Goal: Information Seeking & Learning: Learn about a topic

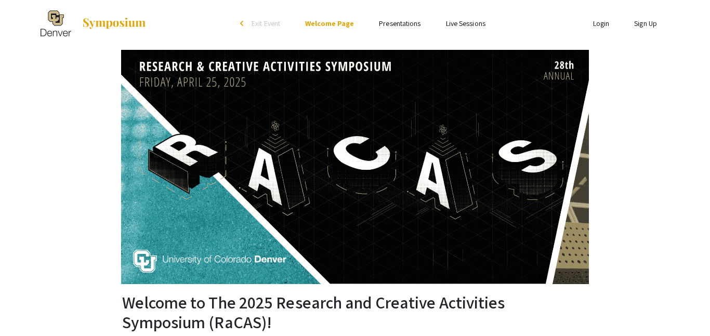
click at [649, 27] on link "Sign Up" at bounding box center [645, 23] width 23 height 9
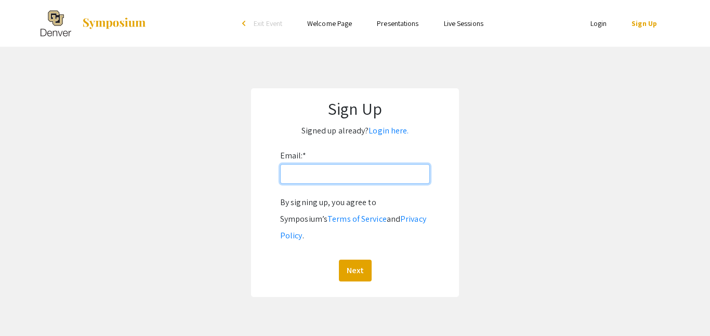
click at [324, 172] on input "Email: *" at bounding box center [355, 174] width 150 height 20
type input "[EMAIL_ADDRESS][DOMAIN_NAME]"
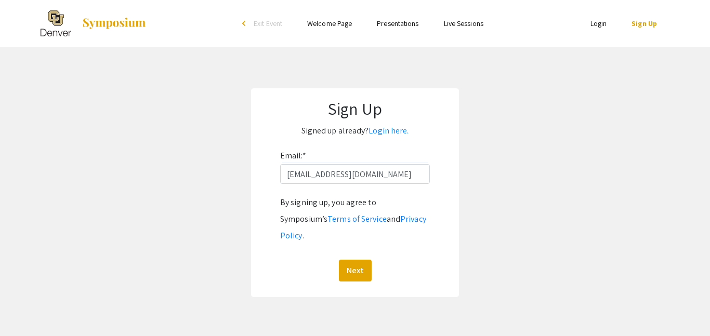
click at [352, 241] on div "By signing up, you agree to Symposium’s Terms of Service and Privacy Policy . N…" at bounding box center [355, 238] width 150 height 87
click at [355, 260] on button "Next" at bounding box center [355, 271] width 33 height 22
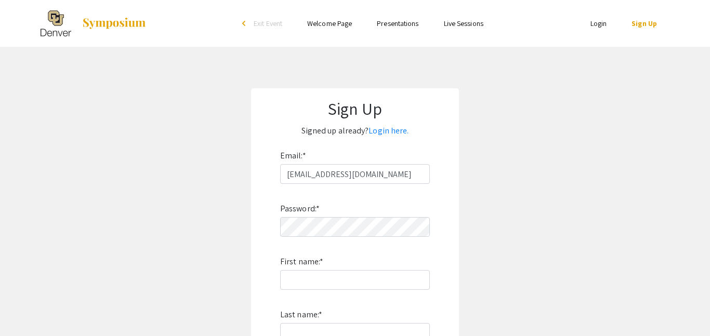
click at [340, 238] on div "Password: * First name: * Last name: * By signing up, you agree to Symposium’s …" at bounding box center [355, 321] width 150 height 274
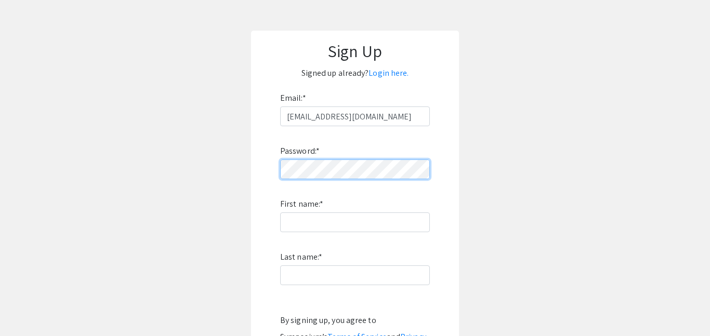
scroll to position [63, 0]
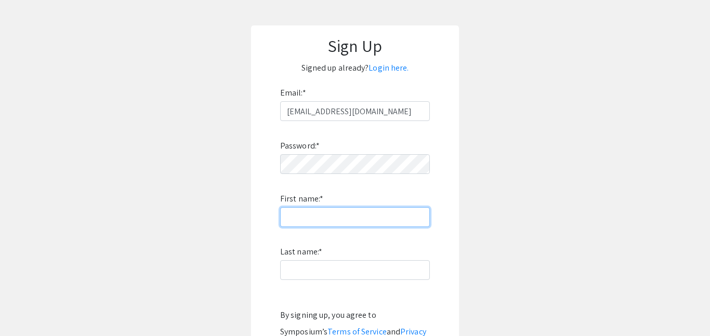
click at [311, 212] on input "First name: *" at bounding box center [355, 218] width 150 height 20
type input "[PERSON_NAME]"
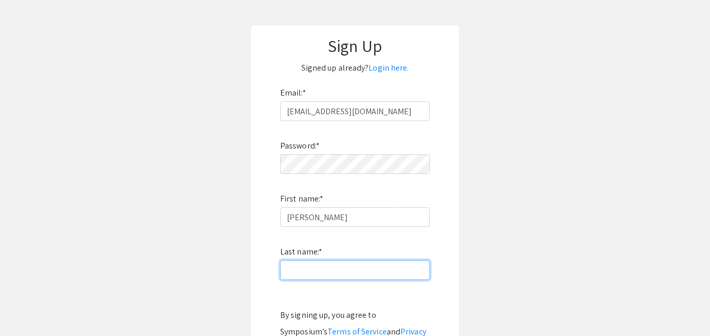
type input "[PERSON_NAME]"
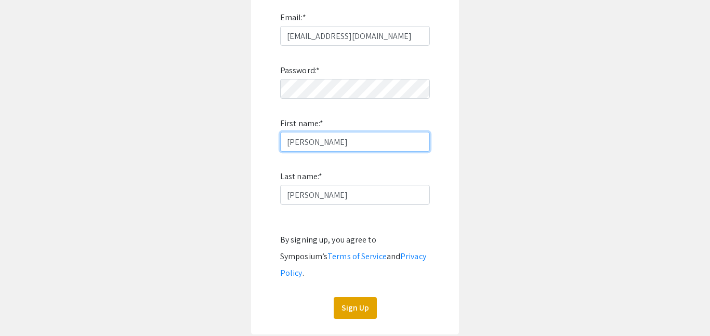
scroll to position [139, 0]
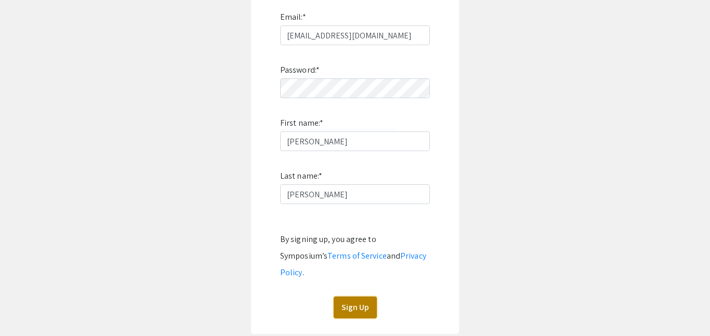
click at [362, 297] on button "Sign Up" at bounding box center [355, 308] width 43 height 22
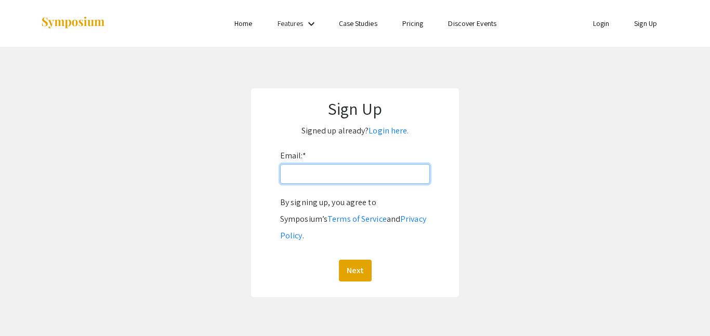
click at [316, 179] on input "Email: *" at bounding box center [355, 174] width 150 height 20
click at [372, 134] on link "Login here." at bounding box center [389, 130] width 40 height 11
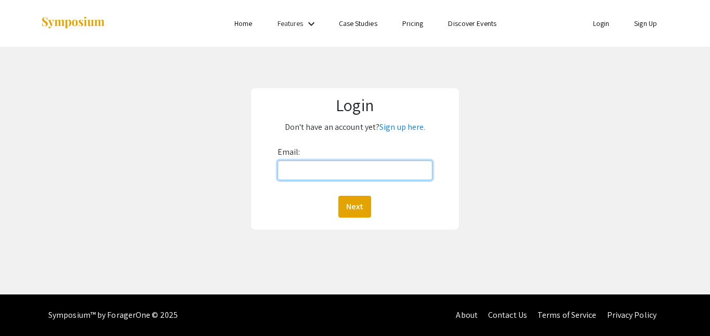
click at [362, 163] on input "Email:" at bounding box center [355, 171] width 155 height 20
type input "[EMAIL_ADDRESS][DOMAIN_NAME]"
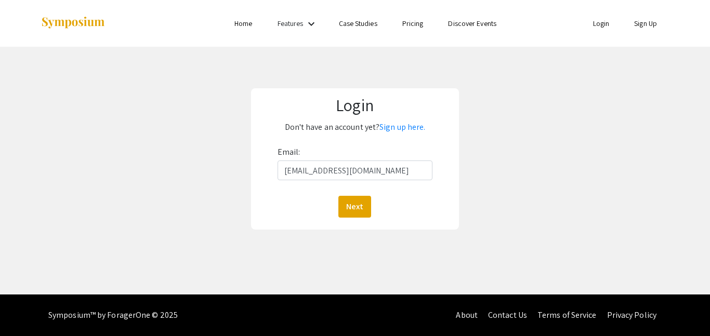
click at [352, 224] on div "Login Don't have an account yet? Sign up here. Email: [EMAIL_ADDRESS][DOMAIN_NA…" at bounding box center [355, 158] width 208 height 141
click at [351, 217] on button "Next" at bounding box center [355, 207] width 33 height 22
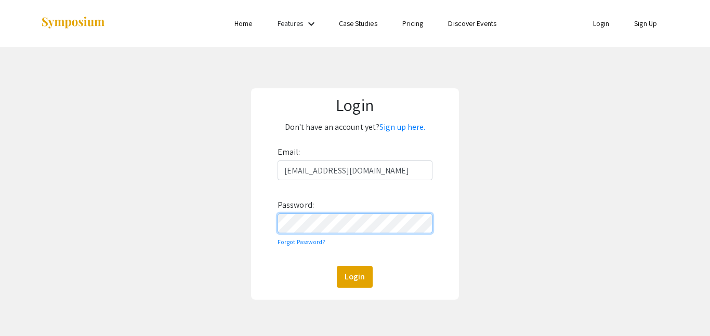
click at [337, 266] on button "Login" at bounding box center [355, 277] width 36 height 22
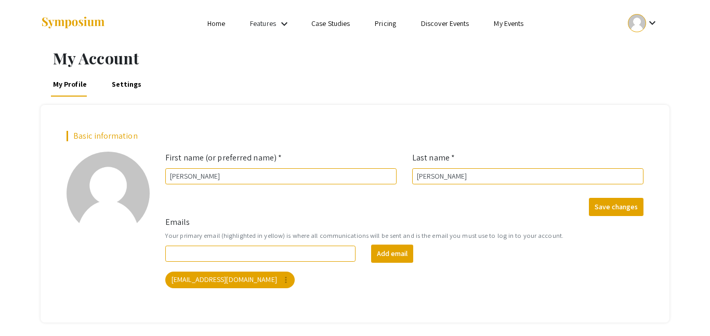
click at [202, 21] on li "Home" at bounding box center [216, 23] width 43 height 12
click at [208, 23] on link "Home" at bounding box center [217, 23] width 18 height 9
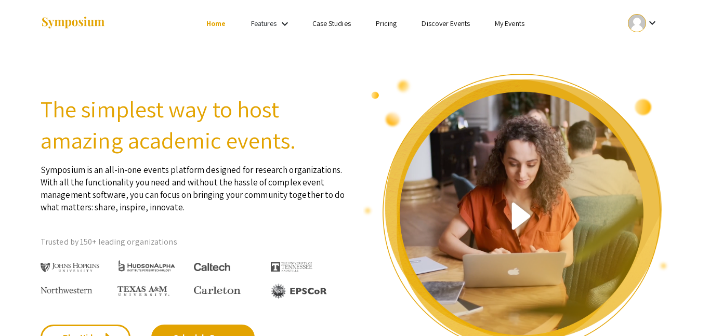
click at [281, 23] on mat-icon "keyboard_arrow_down" at bounding box center [285, 24] width 12 height 12
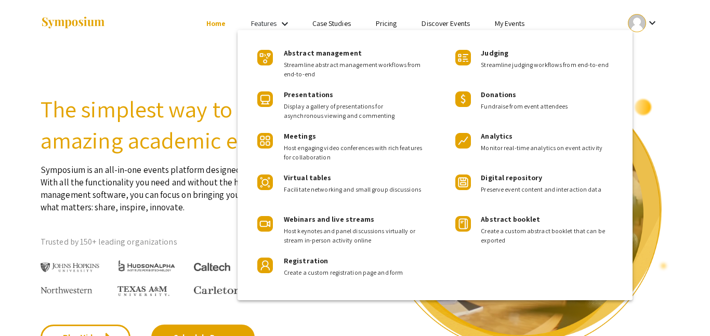
click at [219, 27] on div at bounding box center [355, 168] width 710 height 336
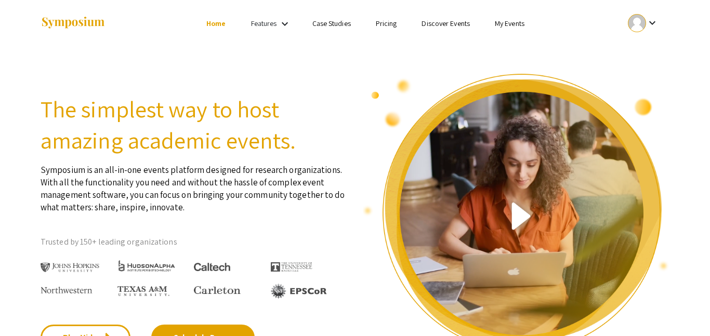
click at [462, 21] on link "Discover Events" at bounding box center [446, 23] width 48 height 9
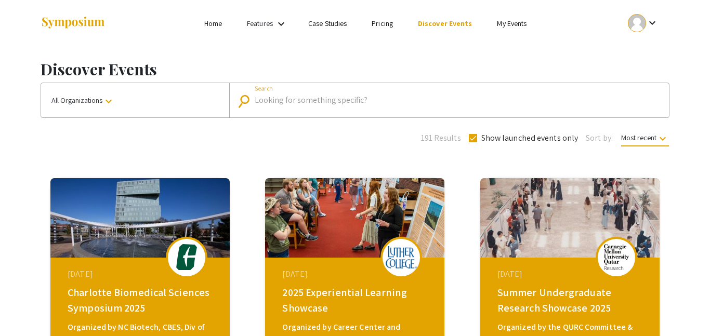
click at [269, 103] on input "Search" at bounding box center [455, 100] width 400 height 9
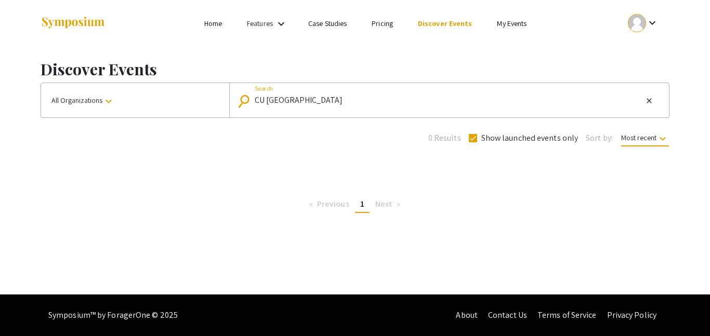
click at [263, 99] on input "CU [GEOGRAPHIC_DATA]" at bounding box center [449, 100] width 388 height 9
click at [269, 102] on input "CU [GEOGRAPHIC_DATA]" at bounding box center [449, 100] width 388 height 9
type input "CU"
drag, startPoint x: 268, startPoint y: 99, endPoint x: 186, endPoint y: 96, distance: 82.2
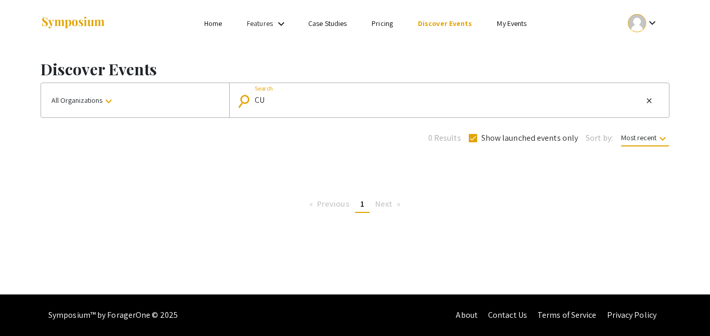
click at [186, 96] on div "All Organizations keyboard_arrow_down search CU Search close" at bounding box center [355, 100] width 629 height 35
click at [177, 99] on button "All Organizations keyboard_arrow_down" at bounding box center [135, 100] width 188 height 34
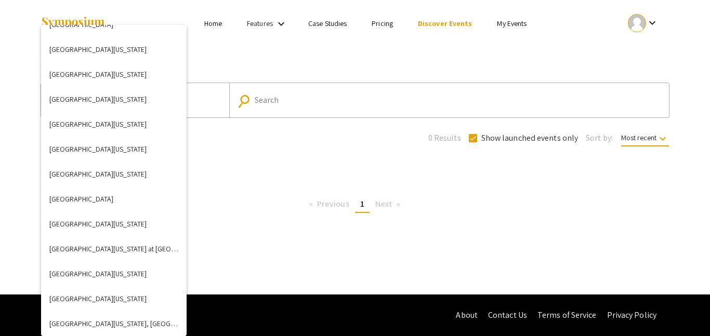
scroll to position [3213, 0]
click at [124, 121] on button "[GEOGRAPHIC_DATA][US_STATE]" at bounding box center [114, 123] width 146 height 25
checkbox input "false"
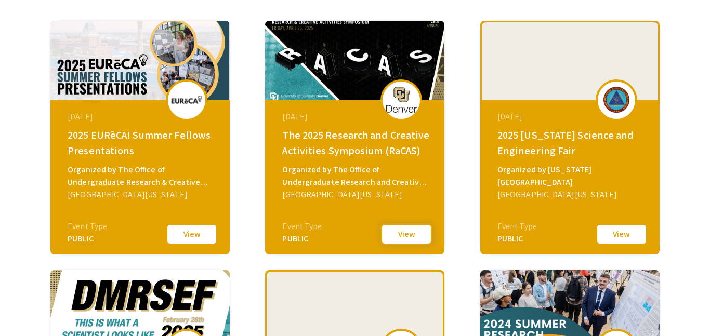
scroll to position [160, 0]
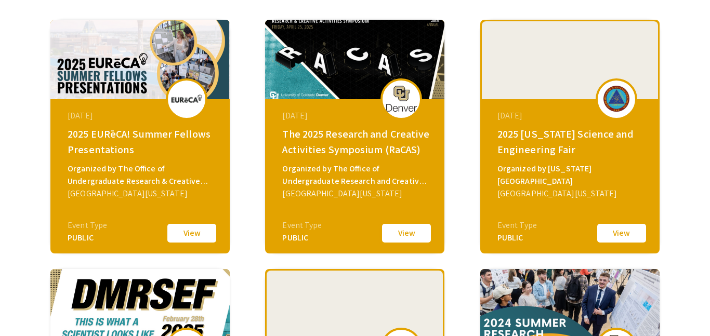
click at [397, 240] on button "View" at bounding box center [407, 234] width 52 height 22
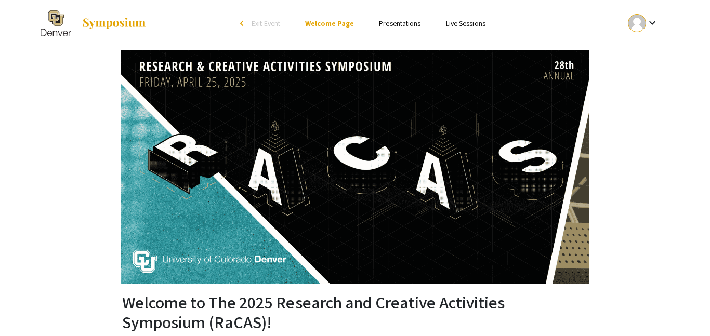
click at [391, 22] on link "Presentations" at bounding box center [400, 23] width 42 height 9
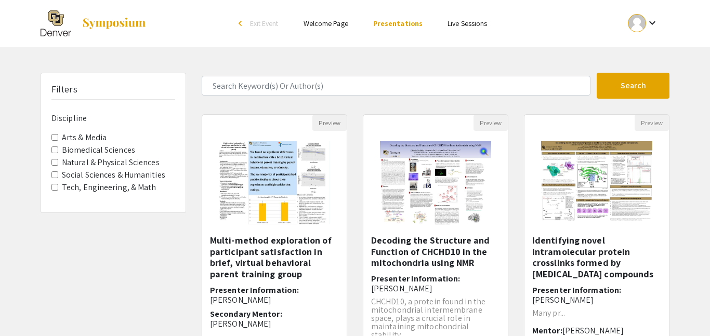
click at [331, 43] on ul "Skip navigation arrow_back_ios Exit Event Welcome Page Presentations Live Sessi…" at bounding box center [355, 23] width 208 height 47
click at [322, 33] on ul "Skip navigation arrow_back_ios Exit Event Welcome Page Presentations Live Sessi…" at bounding box center [355, 23] width 208 height 47
click at [320, 29] on li "Welcome Page" at bounding box center [326, 23] width 70 height 12
click at [318, 25] on link "Welcome Page" at bounding box center [326, 23] width 45 height 9
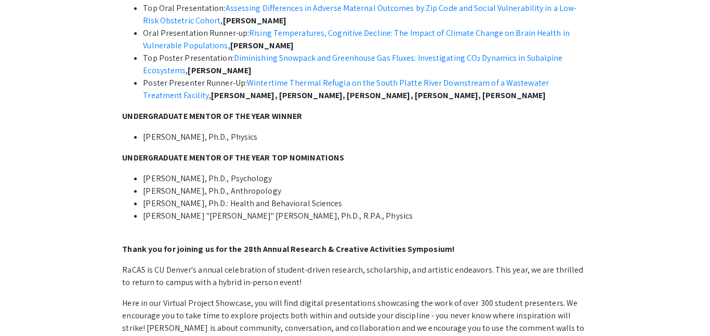
scroll to position [895, 0]
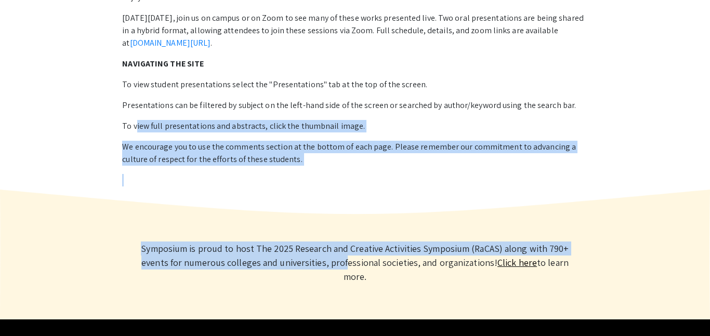
drag, startPoint x: 315, startPoint y: 258, endPoint x: 135, endPoint y: 95, distance: 243.0
click at [135, 120] on p "To view full presentations and abstracts, click the thumbnail image." at bounding box center [354, 126] width 465 height 12
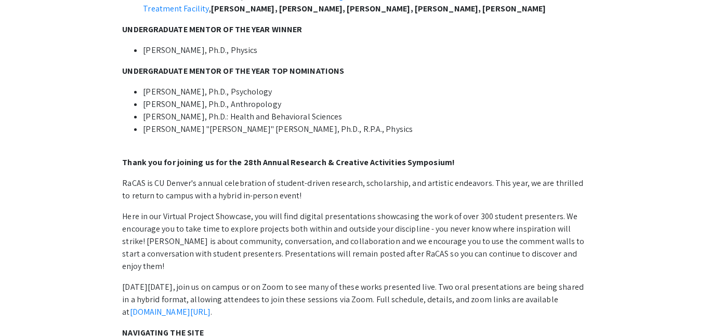
scroll to position [624, 0]
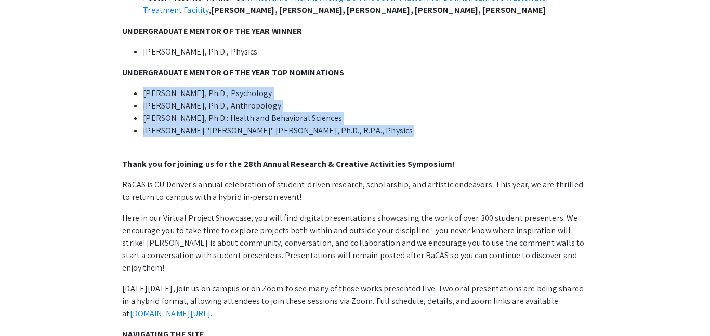
drag, startPoint x: 139, startPoint y: 69, endPoint x: 138, endPoint y: 133, distance: 64.0
click at [138, 133] on div "Thank you to all the Presenters, Mentors, Reviewers, and Volunteers for a fanta…" at bounding box center [354, 85] width 465 height 703
click at [144, 134] on li "[PERSON_NAME] "[PERSON_NAME]" [PERSON_NAME], Ph.D., R.P.A., Physics" at bounding box center [365, 137] width 445 height 25
